Goal: Navigation & Orientation: Find specific page/section

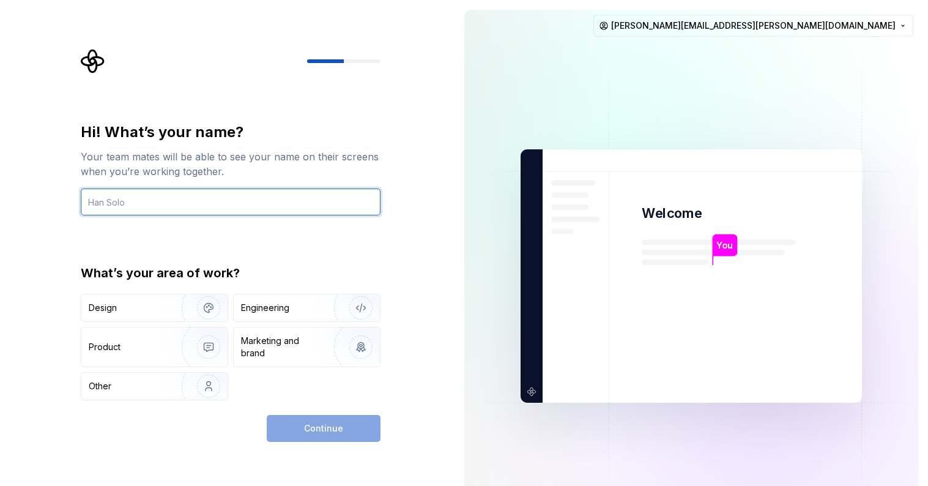
click at [131, 207] on input "text" at bounding box center [231, 201] width 300 height 27
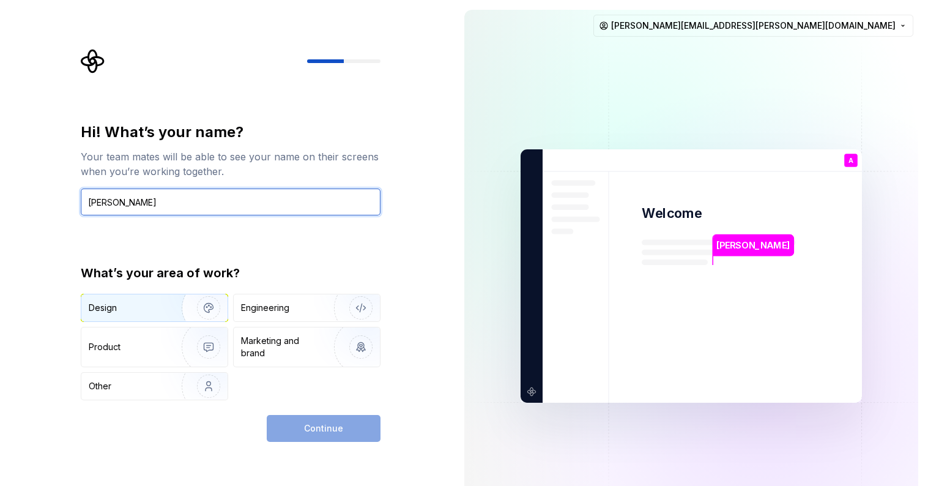
type input "[PERSON_NAME]"
click at [165, 307] on img "button" at bounding box center [200, 308] width 78 height 82
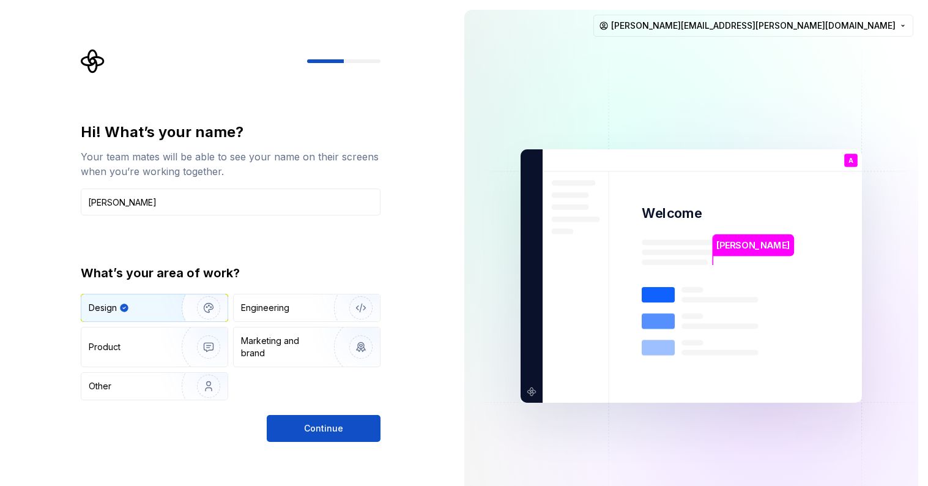
click at [324, 426] on span "Continue" at bounding box center [323, 428] width 39 height 12
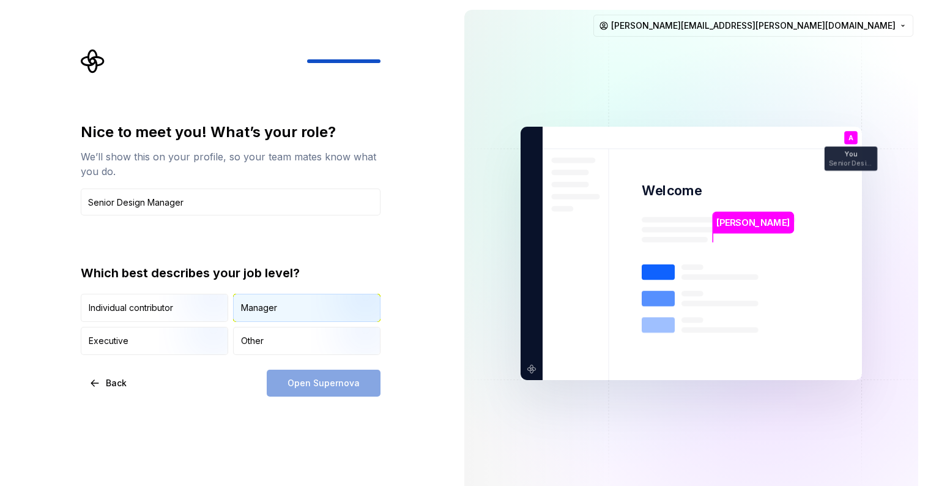
type input "Senior Design Manager"
click at [269, 309] on div "Manager" at bounding box center [259, 308] width 36 height 12
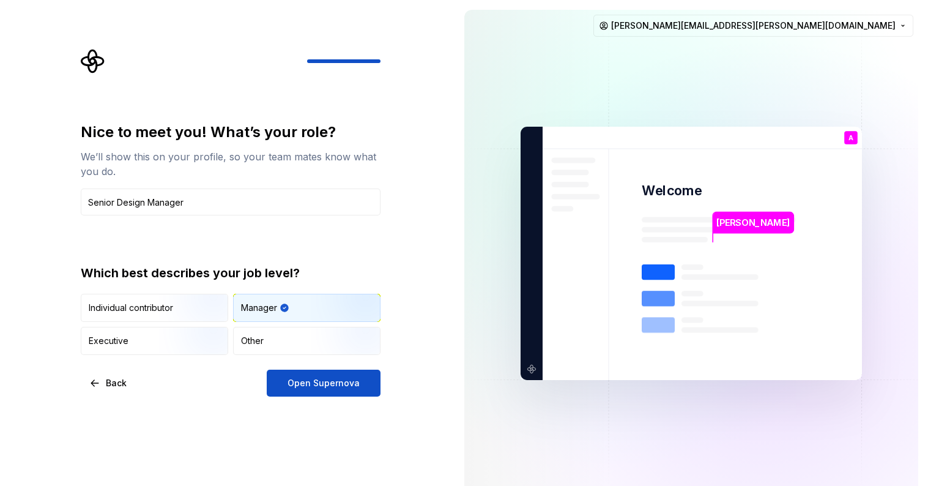
click at [329, 385] on span "Open Supernova" at bounding box center [323, 383] width 72 height 12
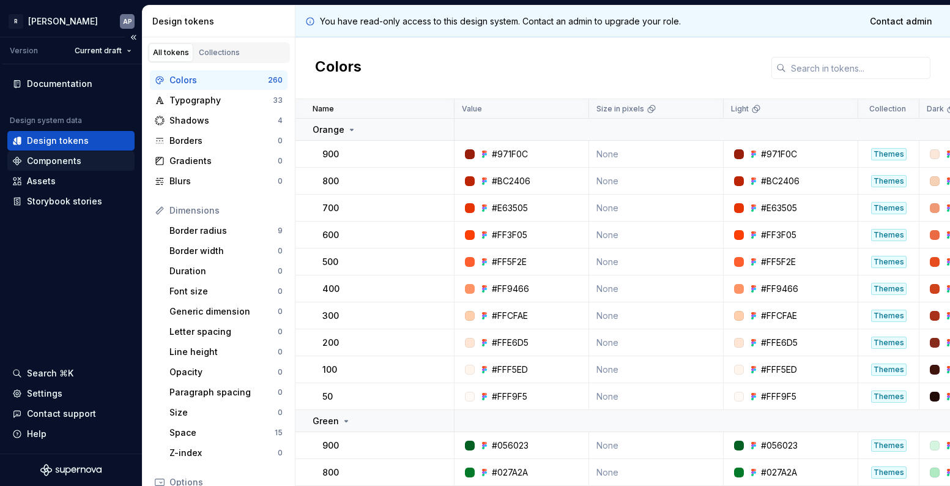
click at [59, 159] on div "Components" at bounding box center [54, 161] width 54 height 12
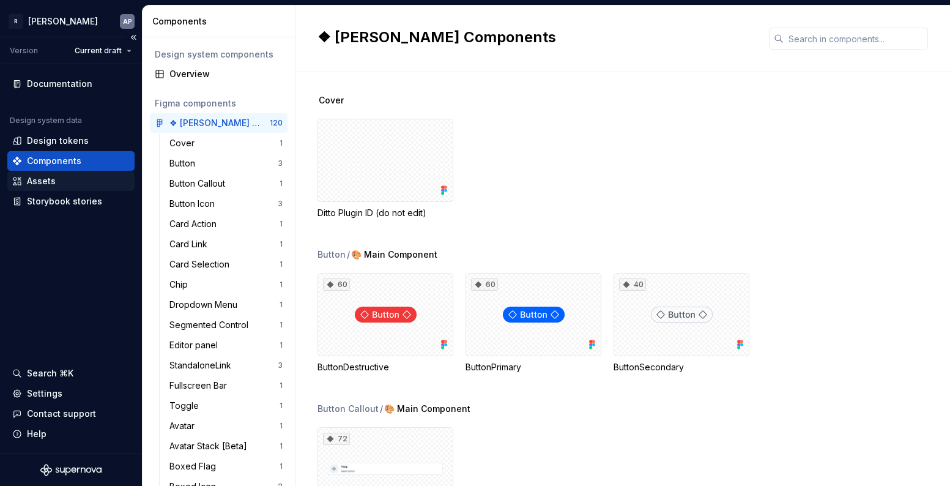
click at [47, 183] on div "Assets" at bounding box center [41, 181] width 29 height 12
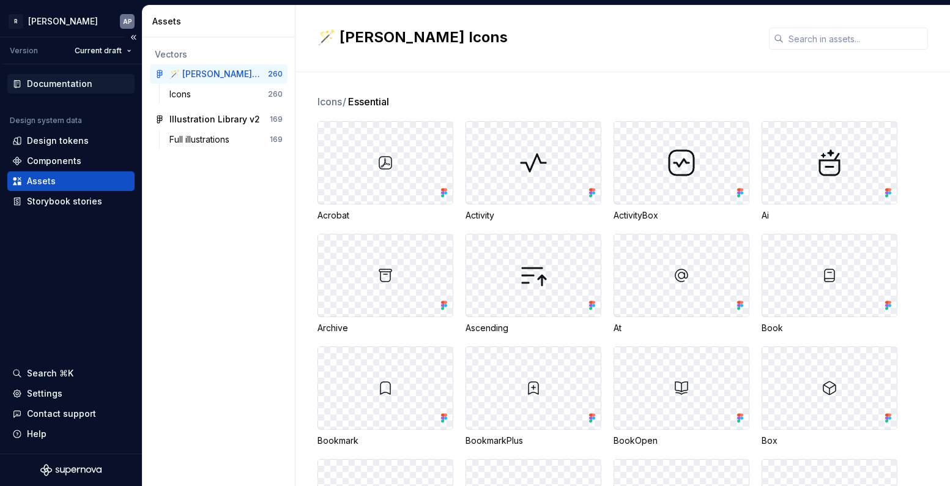
click at [44, 87] on div "Documentation" at bounding box center [59, 84] width 65 height 12
